Goal: Navigation & Orientation: Find specific page/section

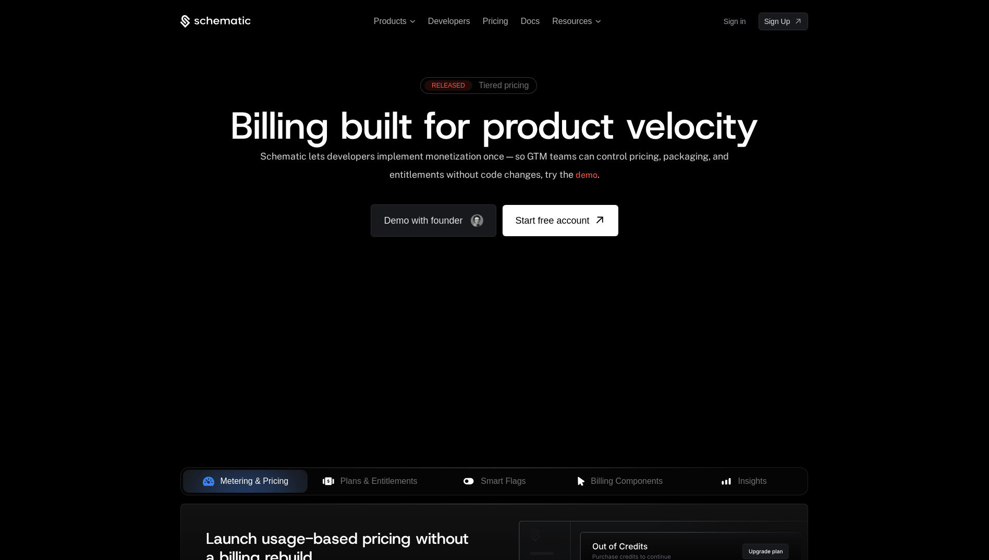
click at [734, 20] on link "Sign in" at bounding box center [735, 21] width 22 height 17
click at [532, 27] on div "Products Developers Pricing Docs Resources Sign in Sign Up" at bounding box center [494, 22] width 628 height 18
click at [528, 22] on span "Docs" at bounding box center [530, 21] width 19 height 9
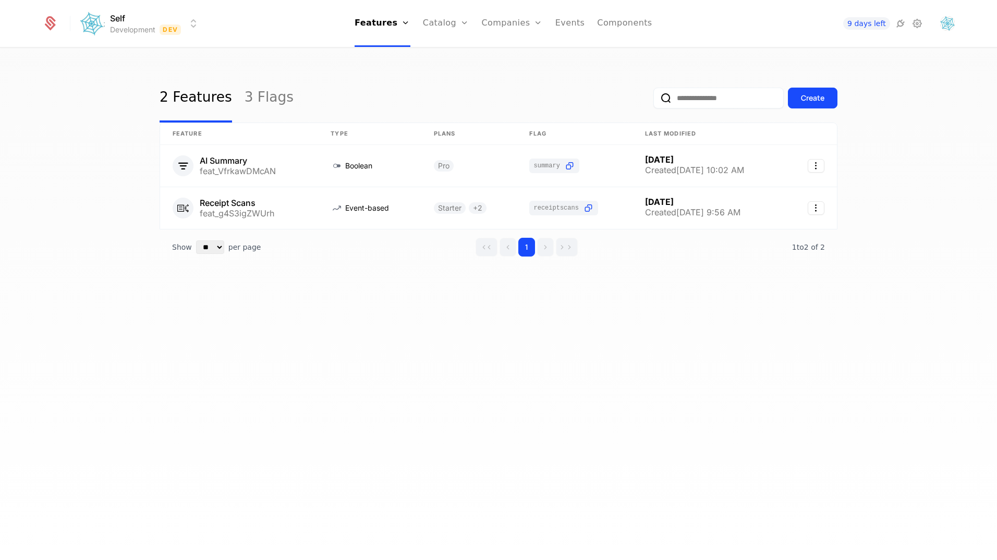
click at [51, 25] on icon at bounding box center [51, 21] width 10 height 10
click at [914, 25] on icon at bounding box center [917, 23] width 13 height 13
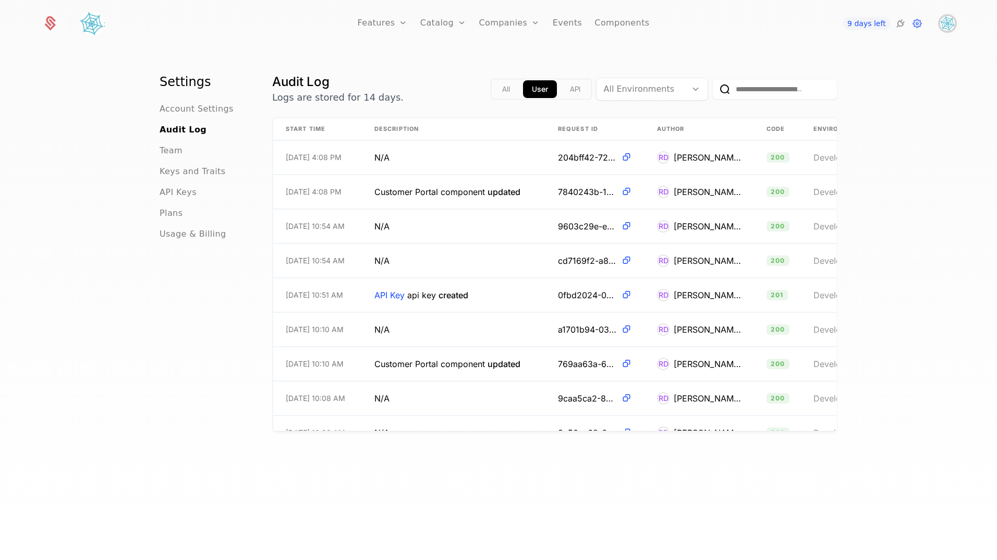
click at [949, 24] on img "Open user button" at bounding box center [947, 23] width 15 height 15
click at [949, 24] on img "Close user button" at bounding box center [947, 23] width 15 height 15
click at [180, 191] on span "API Keys" at bounding box center [178, 192] width 37 height 13
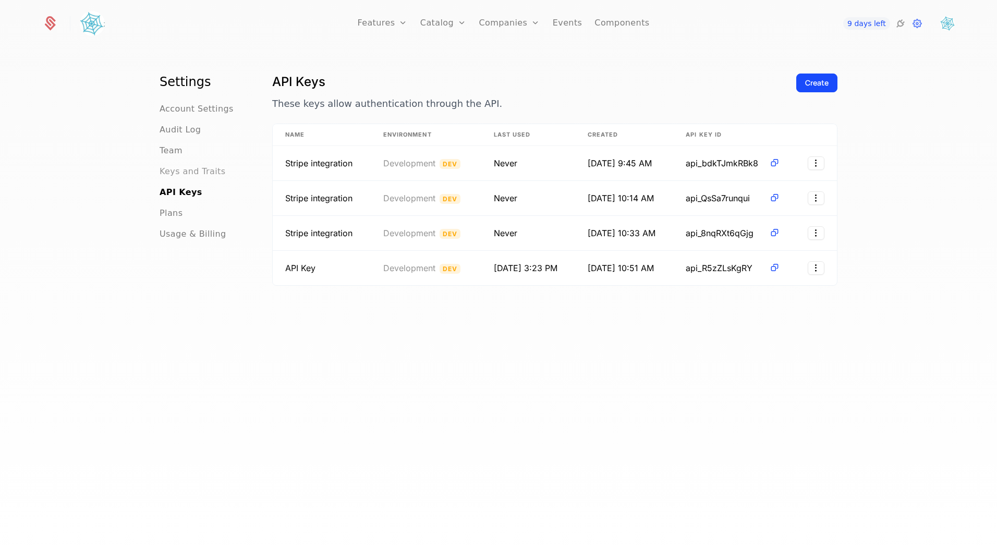
click at [185, 171] on span "Keys and Traits" at bounding box center [193, 171] width 66 height 13
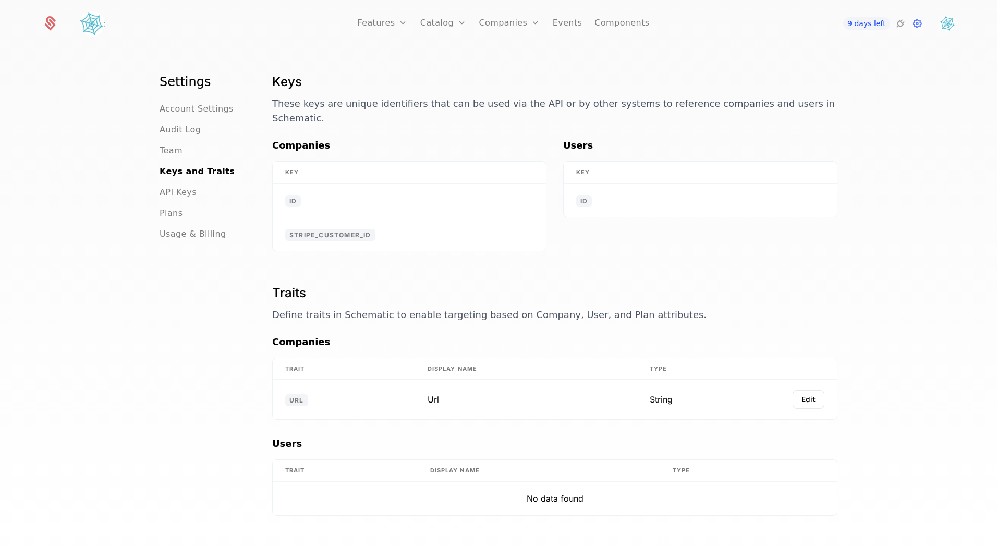
click at [50, 25] on icon at bounding box center [51, 21] width 10 height 10
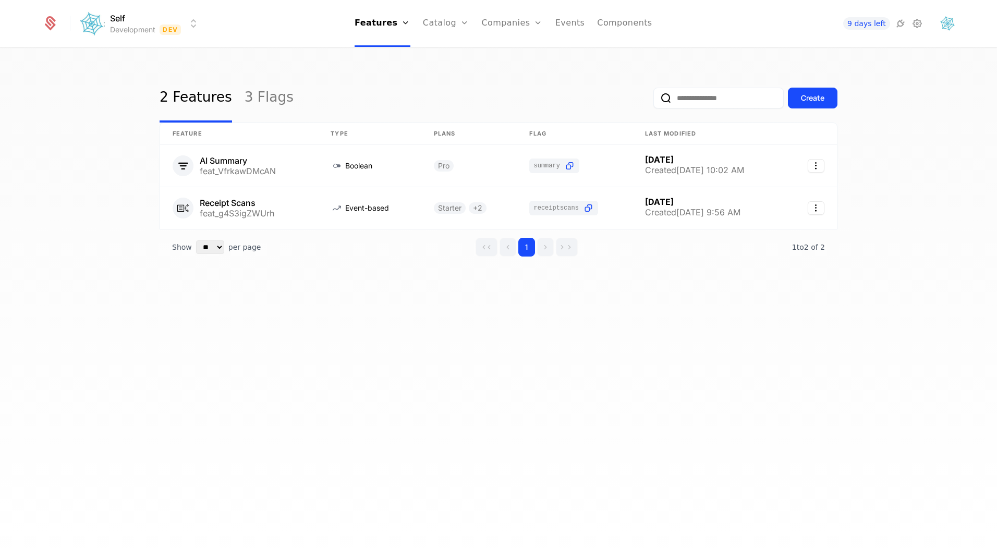
click at [182, 26] on html "Self Development Dev Features Features Flags Catalog Plans Add Ons Configuratio…" at bounding box center [498, 280] width 997 height 560
click at [136, 32] on html "Self Development Dev Features Features Flags Catalog Plans Add Ons Configuratio…" at bounding box center [498, 280] width 997 height 560
